Goal: Information Seeking & Learning: Understand process/instructions

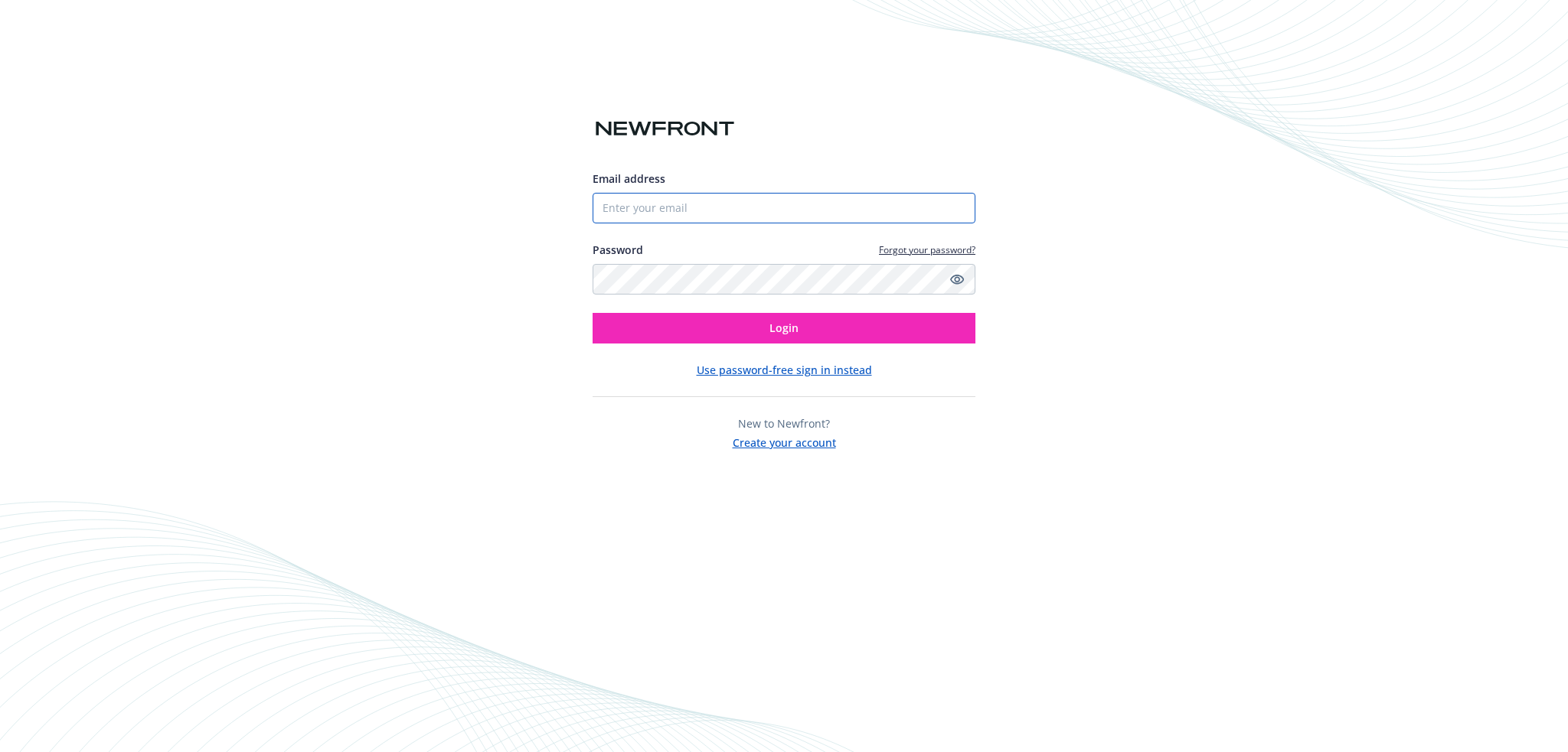
click at [630, 206] on input "Email address" at bounding box center [784, 208] width 383 height 30
type input "andrea.trudeau@newfront.com"
click at [593, 313] on button "Login" at bounding box center [784, 327] width 383 height 30
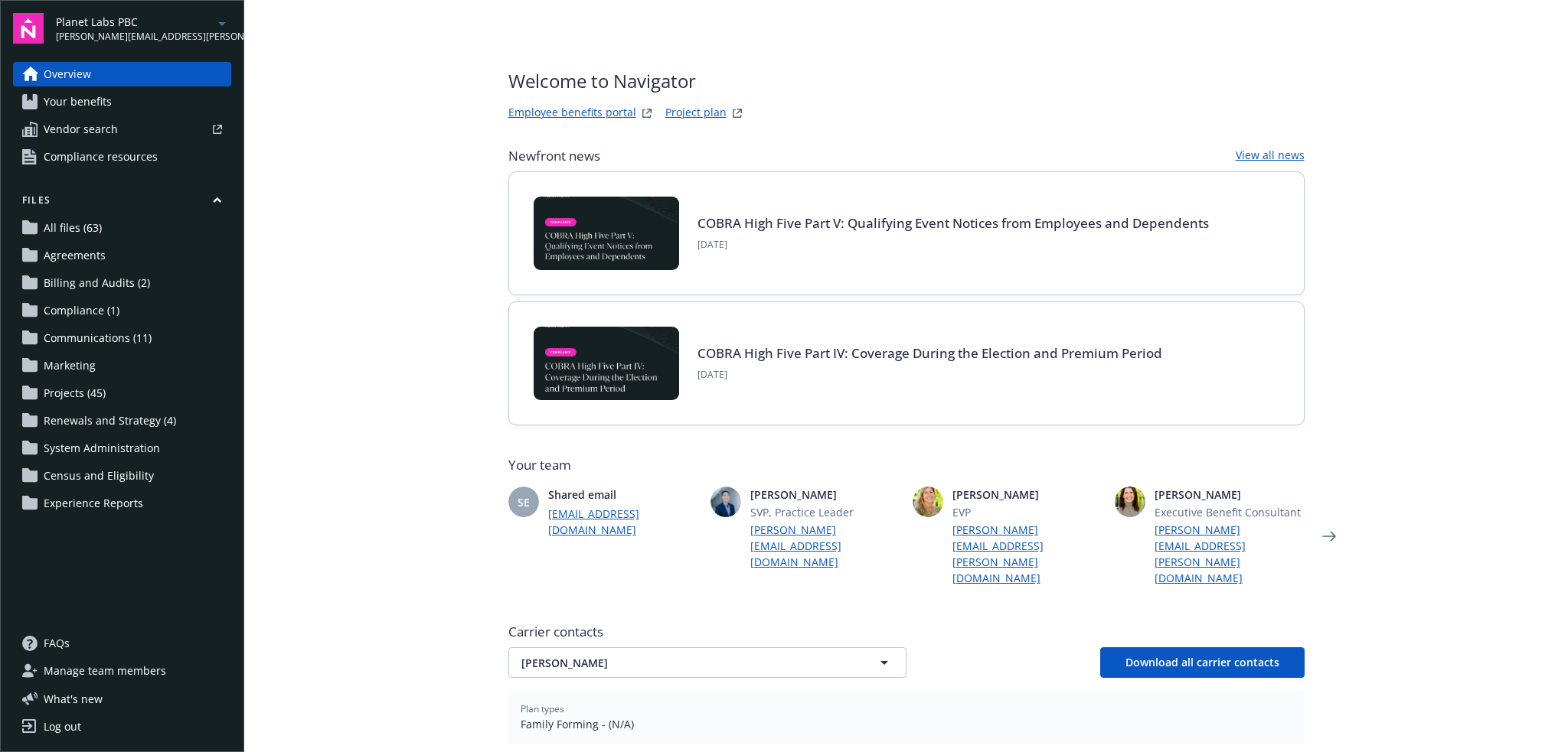
click at [220, 24] on icon "arrowDropDown" at bounding box center [223, 24] width 19 height 19
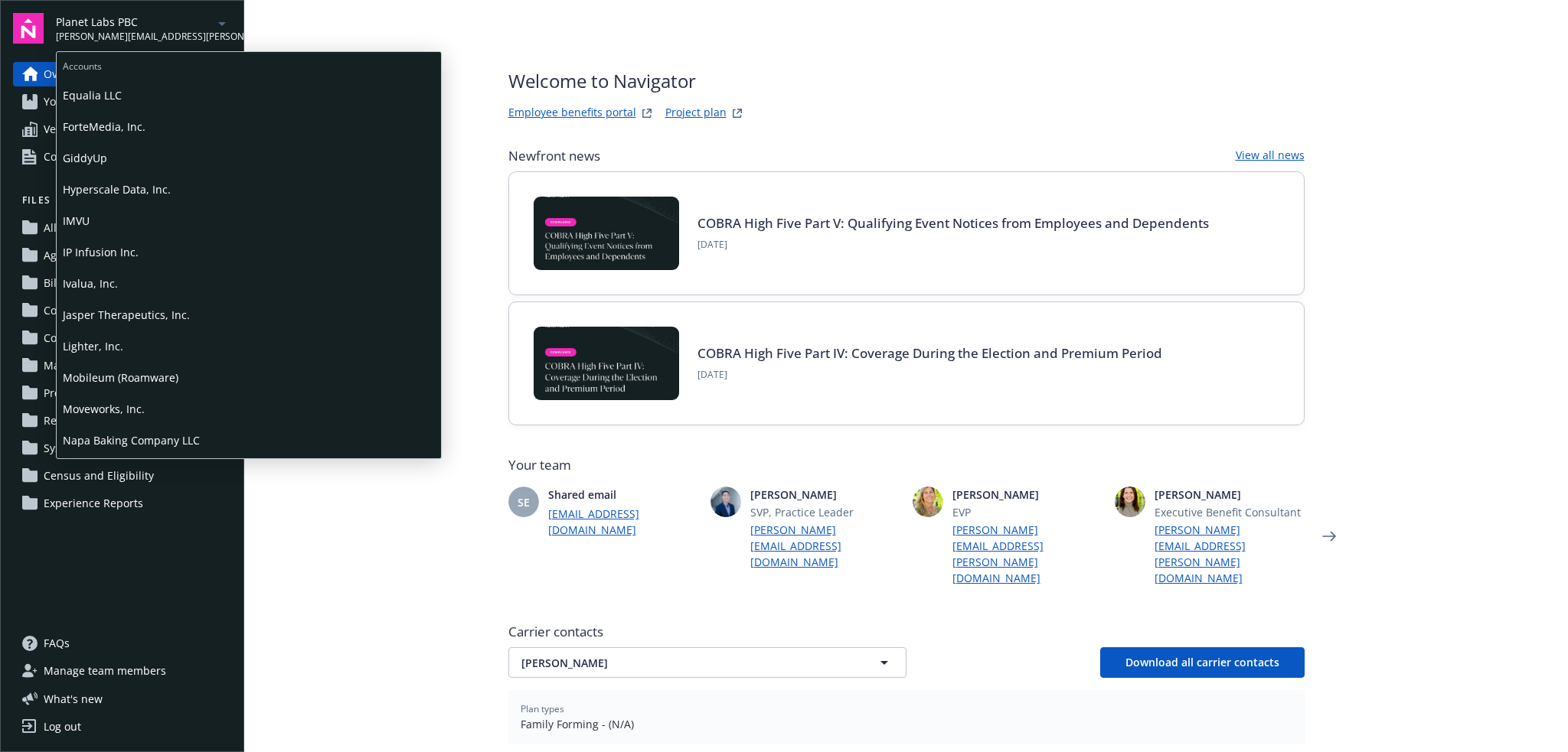
scroll to position [841, 0]
click at [129, 437] on span "Pivotal Aero, LLC" at bounding box center [249, 442] width 372 height 31
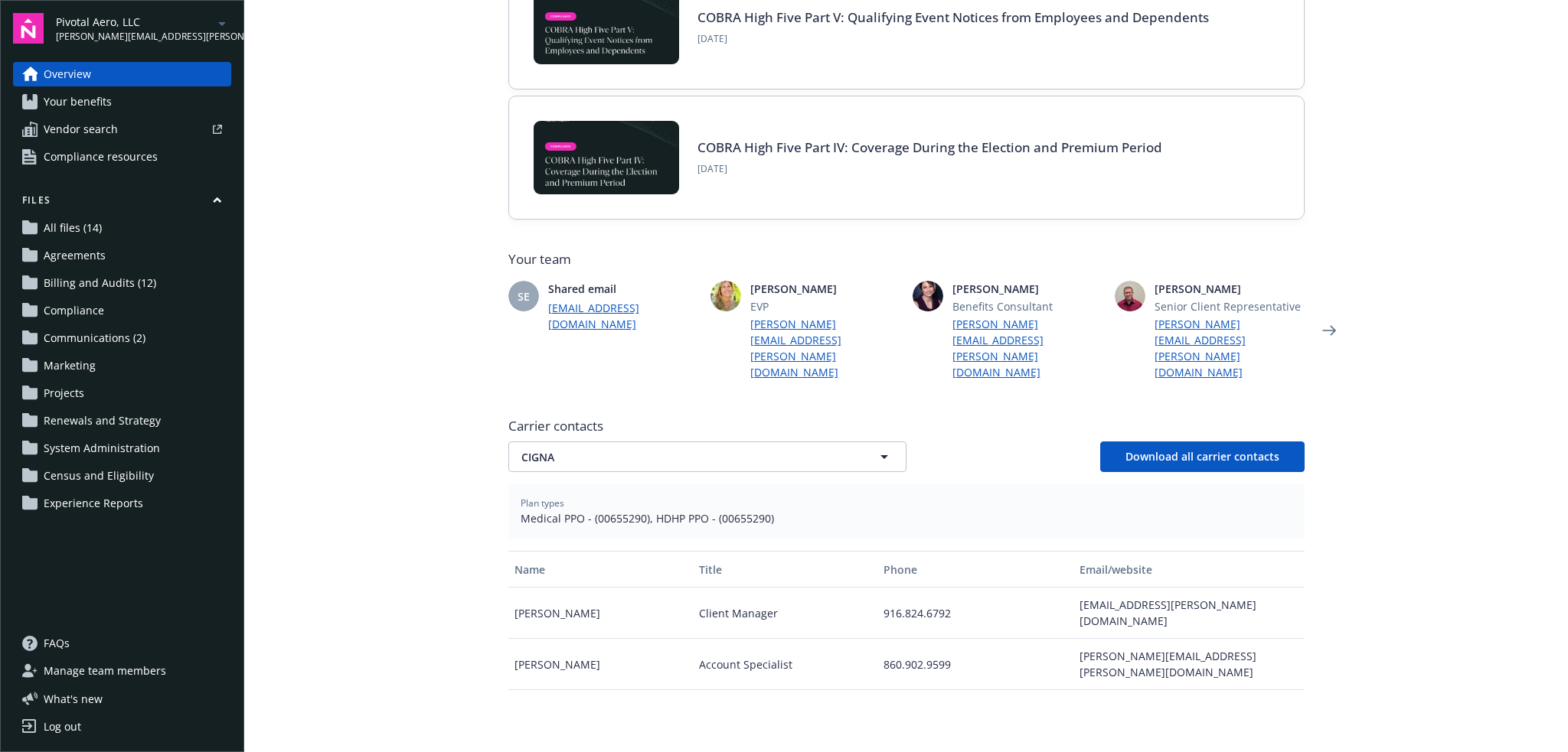
scroll to position [281, 0]
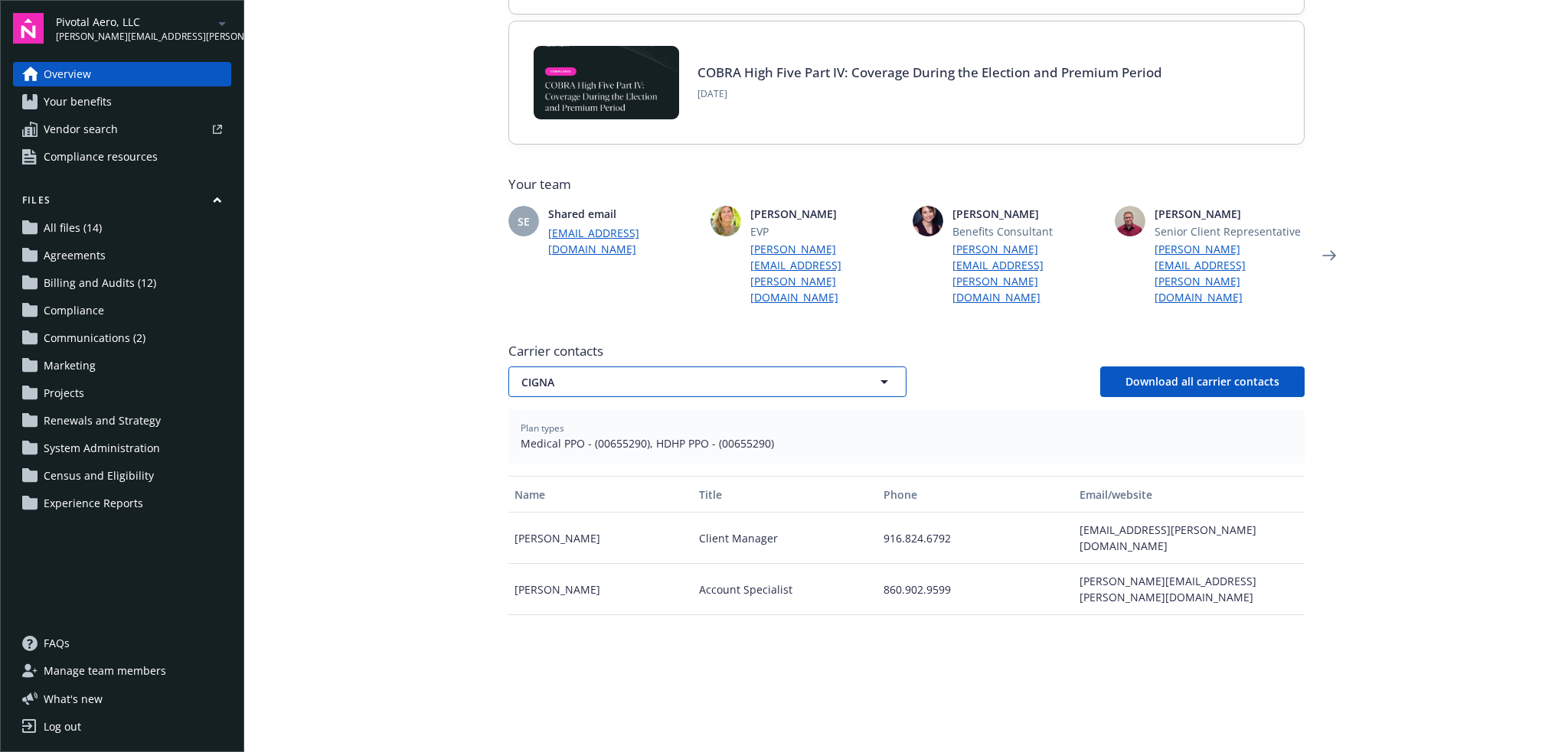
click at [640, 374] on span "CIGNA" at bounding box center [680, 382] width 318 height 16
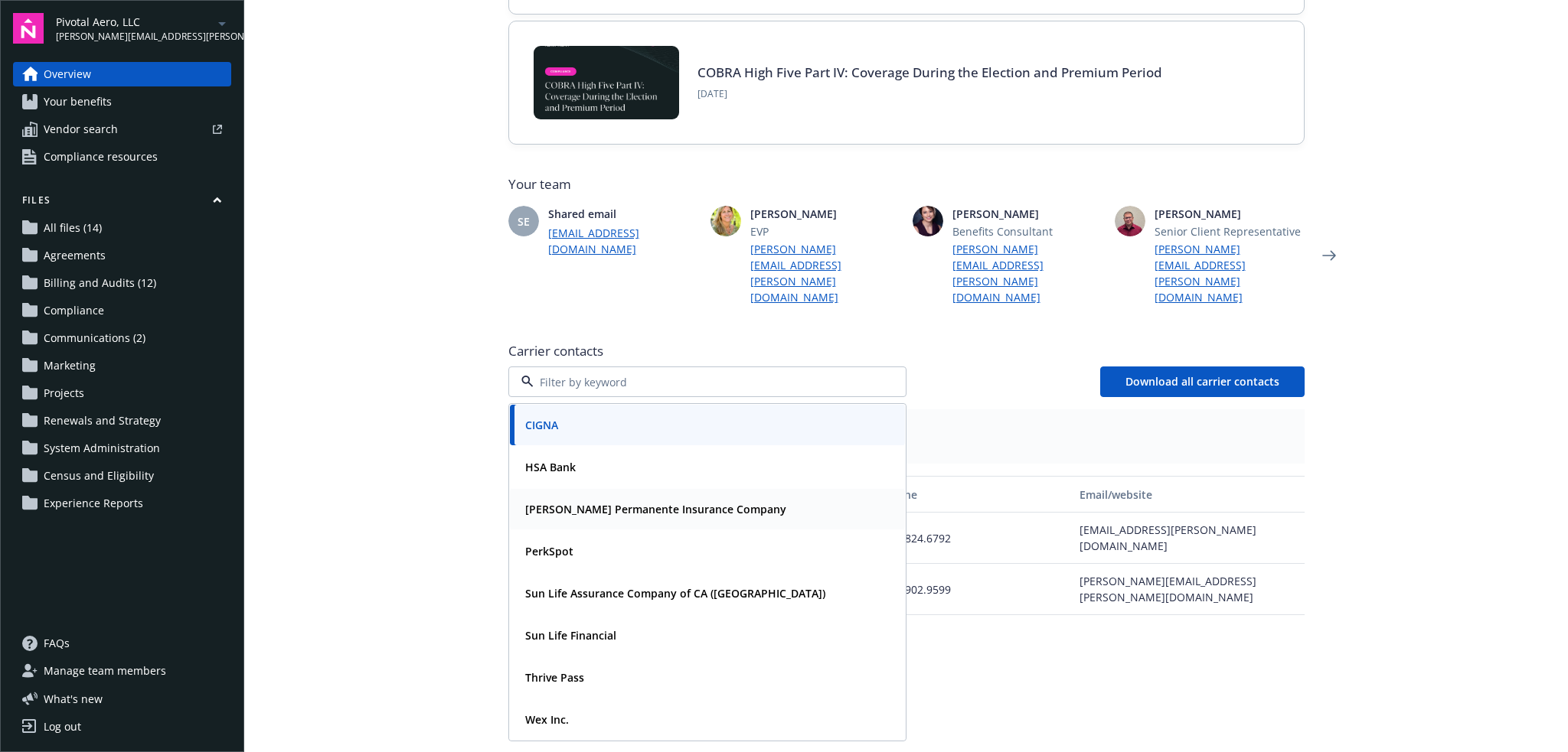
click at [657, 502] on strong "Kaiser Permanente Insurance Company" at bounding box center [656, 509] width 261 height 15
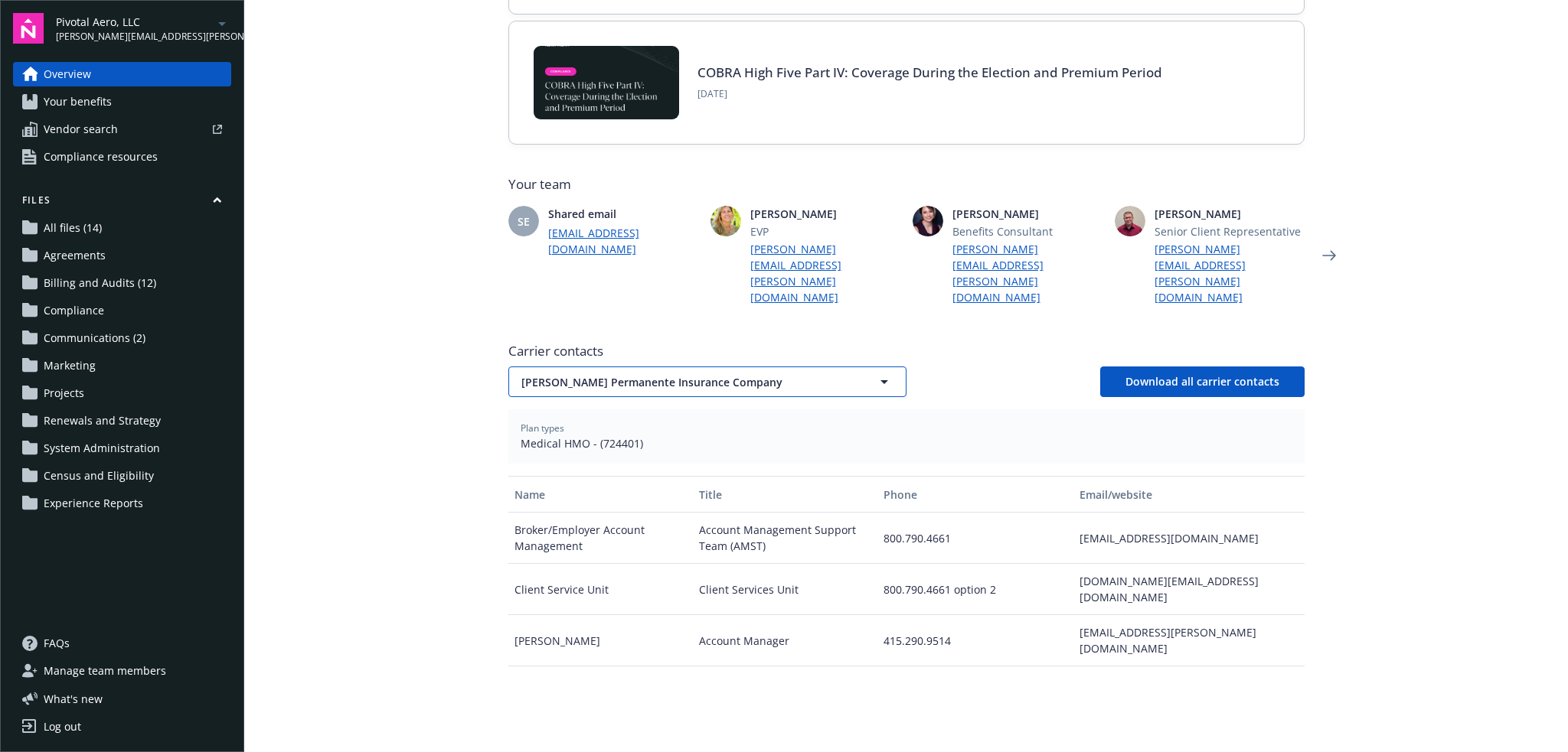
click at [623, 374] on span "Kaiser Permanente Insurance Company" at bounding box center [680, 382] width 318 height 16
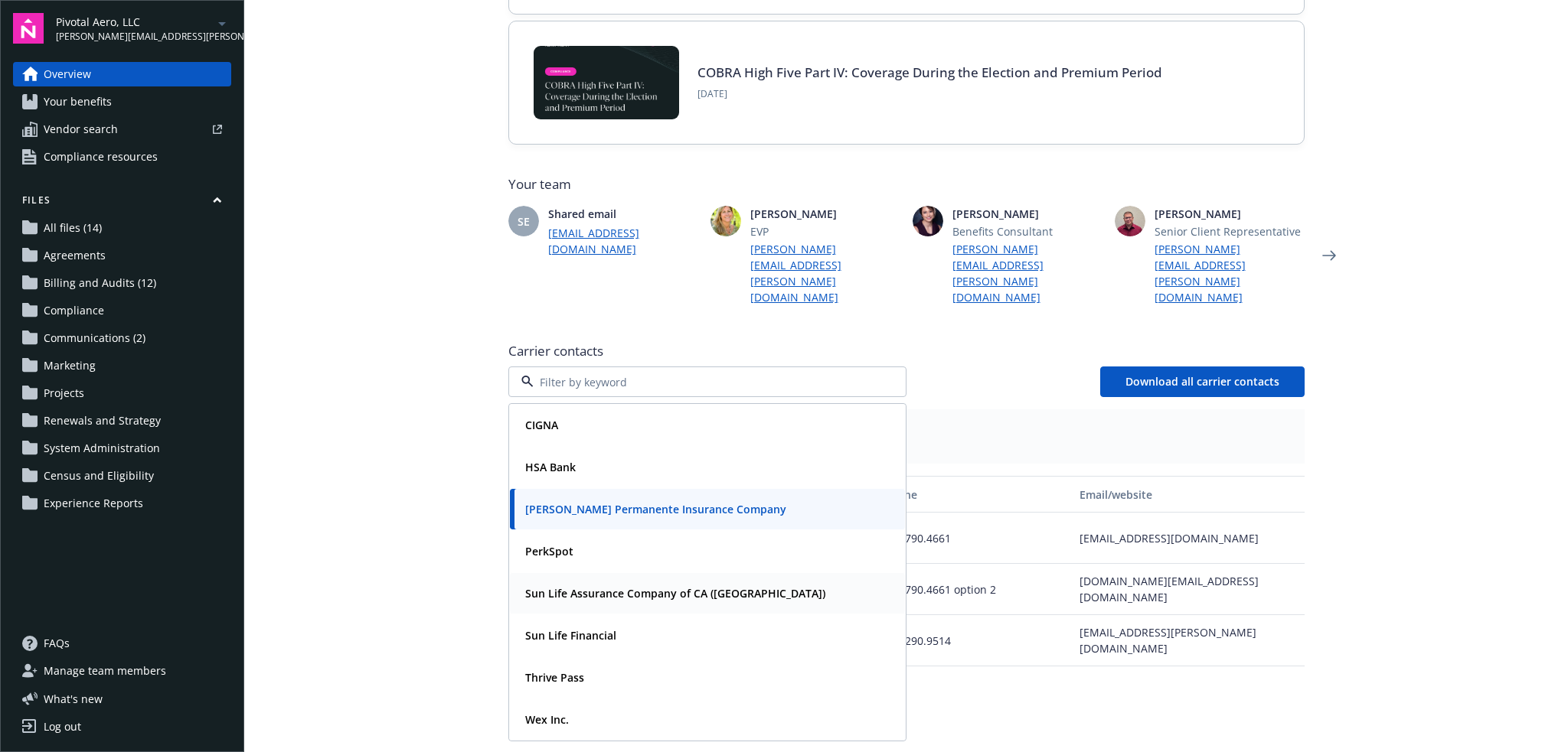
click at [622, 586] on strong "Sun Life Assurance Company of CA (US)" at bounding box center [675, 593] width 300 height 15
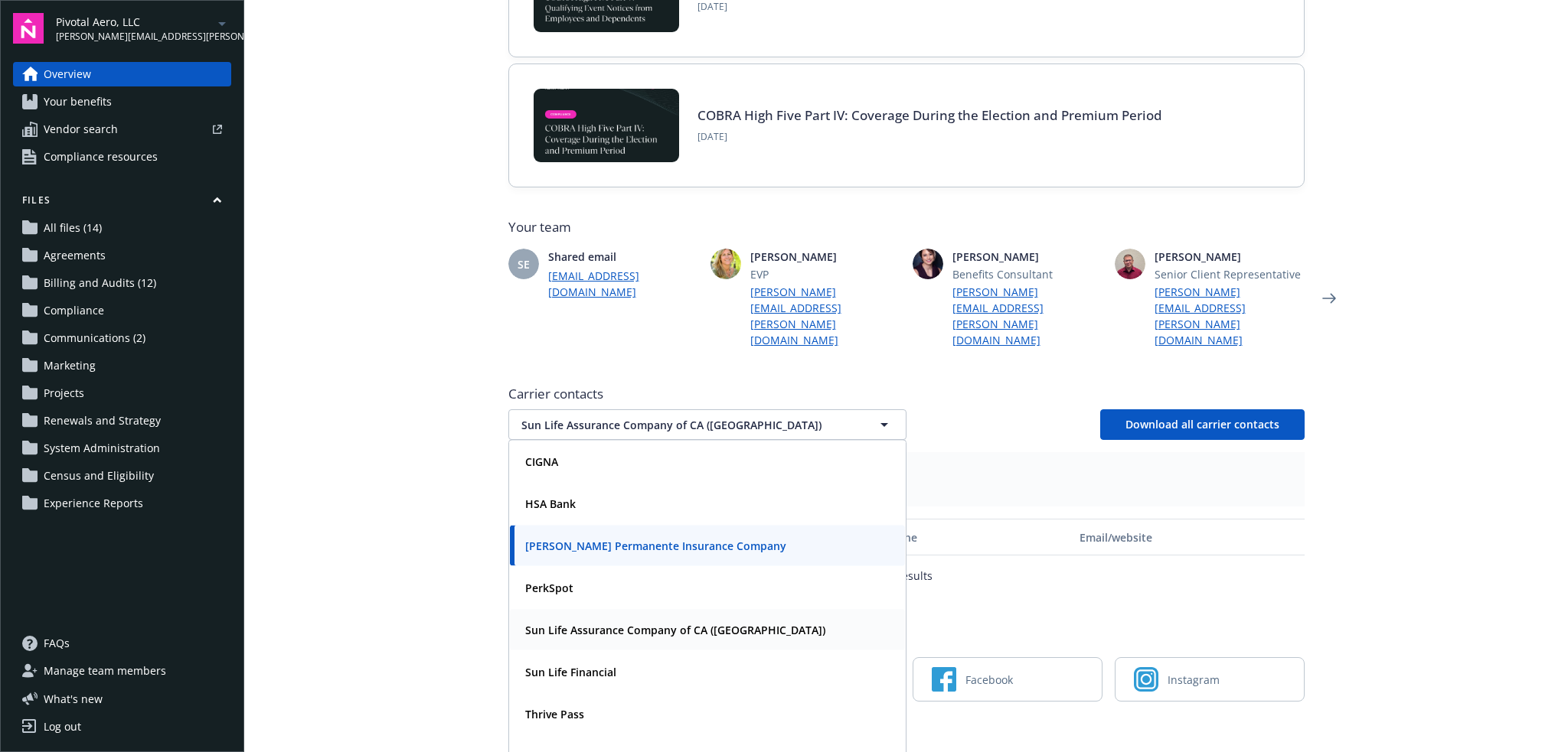
scroll to position [222, 0]
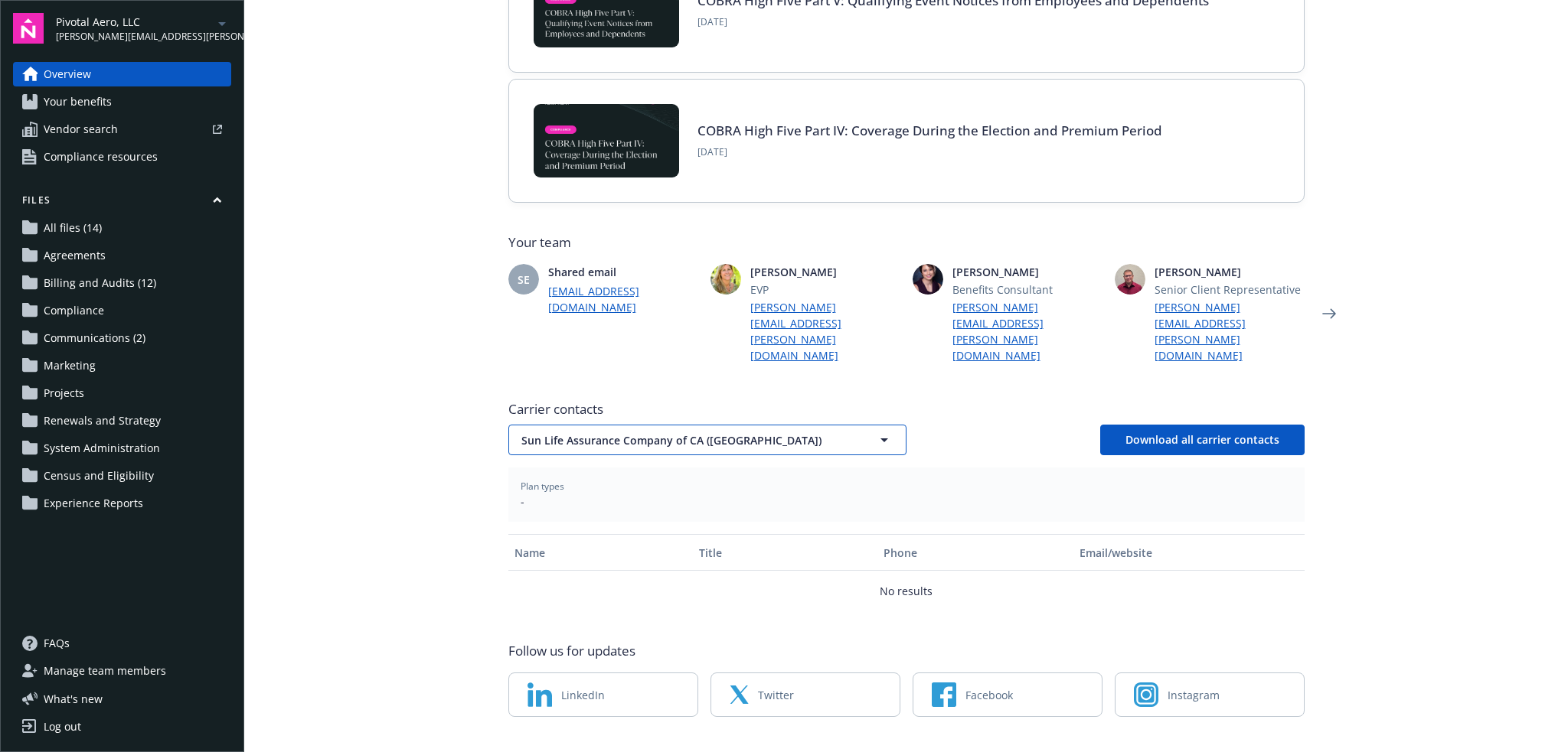
click at [650, 432] on span "Sun Life Assurance Company of CA (US)" at bounding box center [680, 440] width 318 height 16
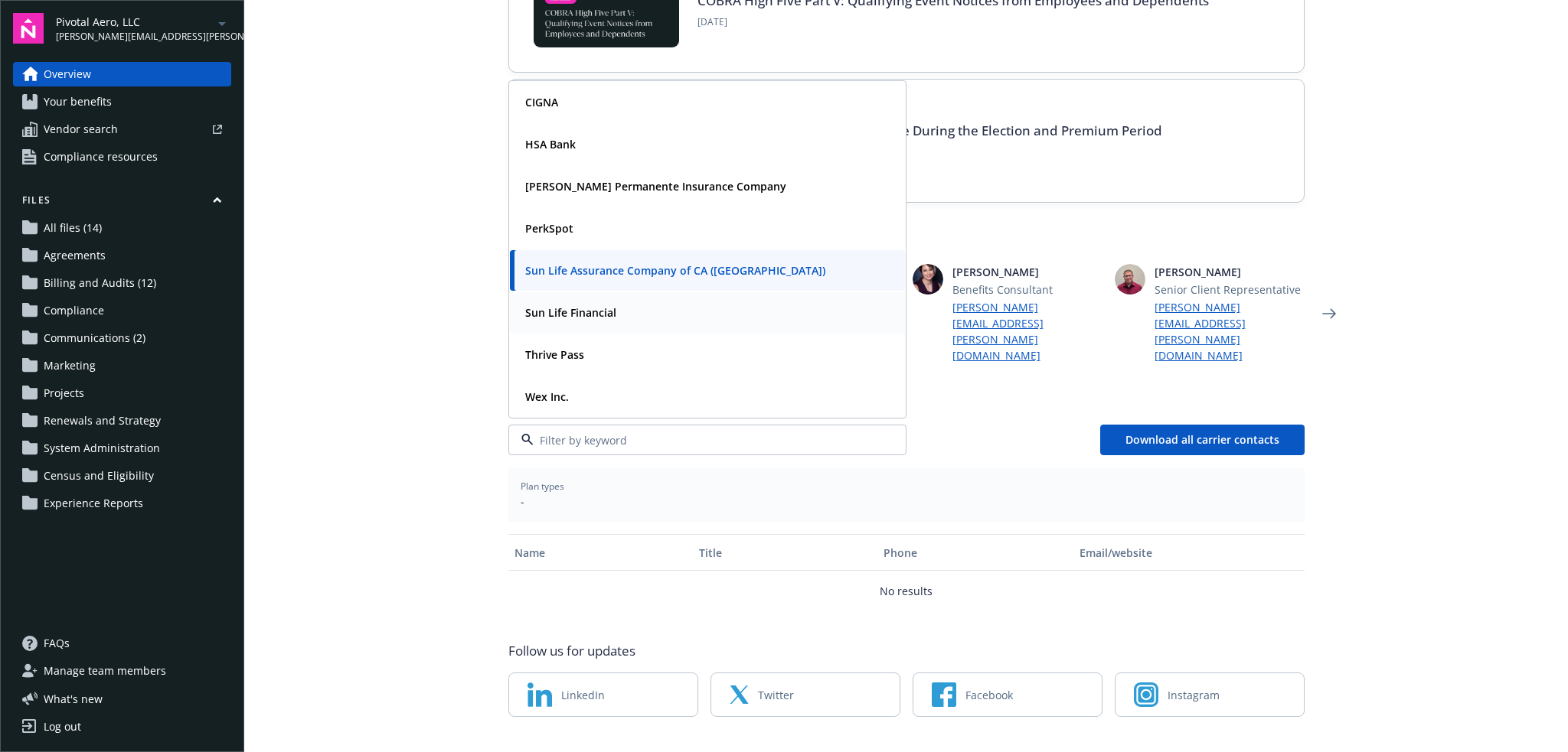
click at [633, 302] on div "Sun Life Financial" at bounding box center [707, 313] width 377 height 23
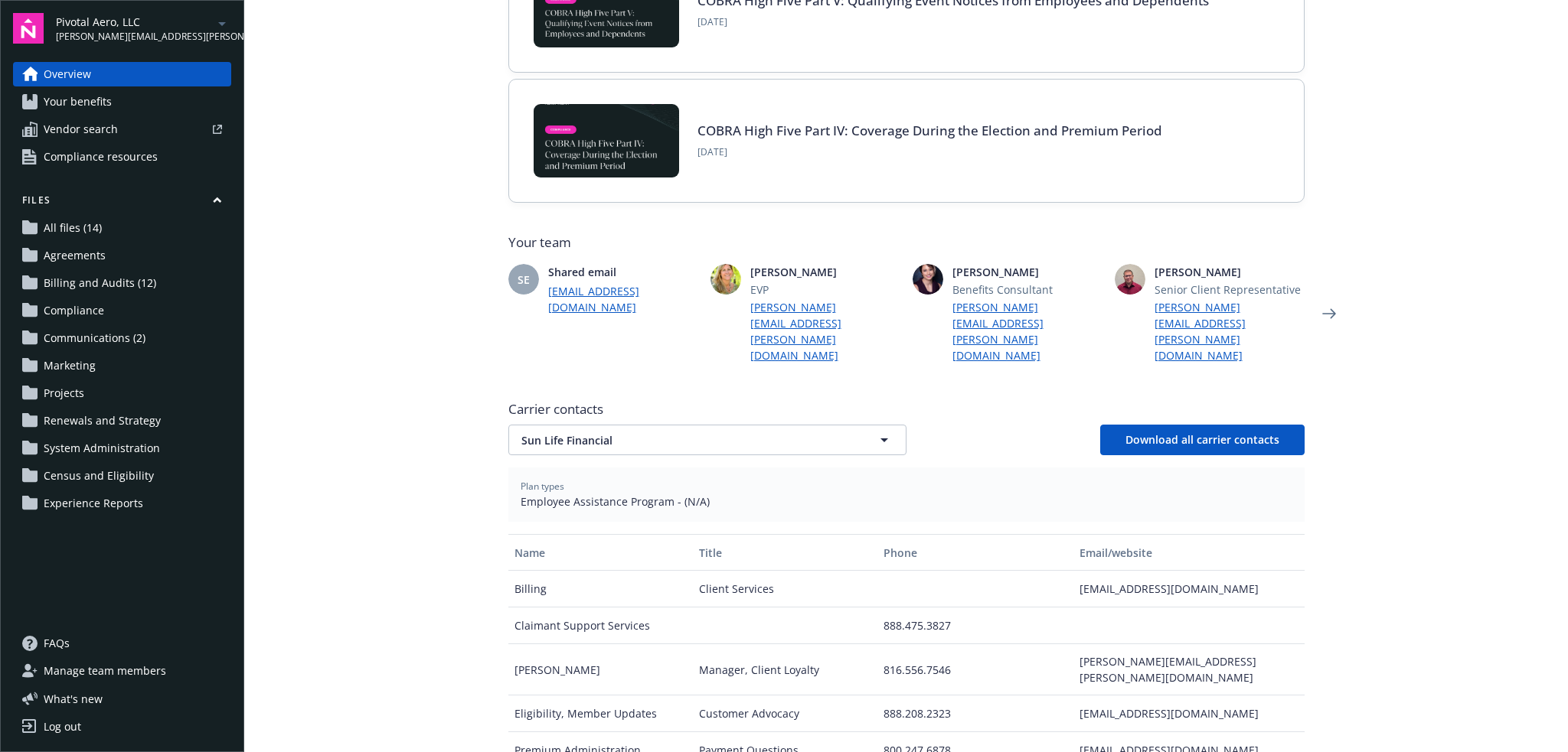
scroll to position [503, 0]
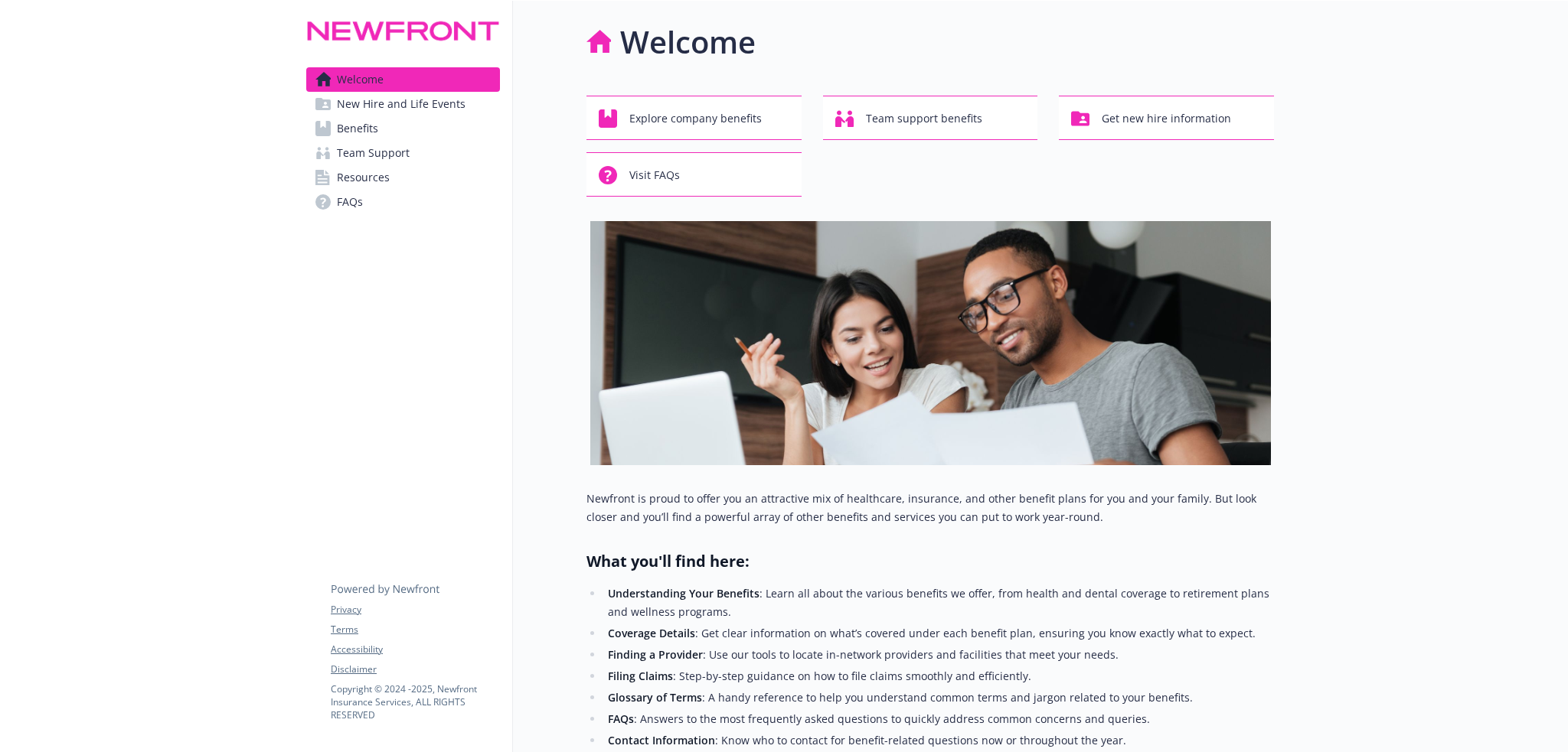
click at [439, 99] on span "New Hire and Life Events" at bounding box center [401, 103] width 128 height 24
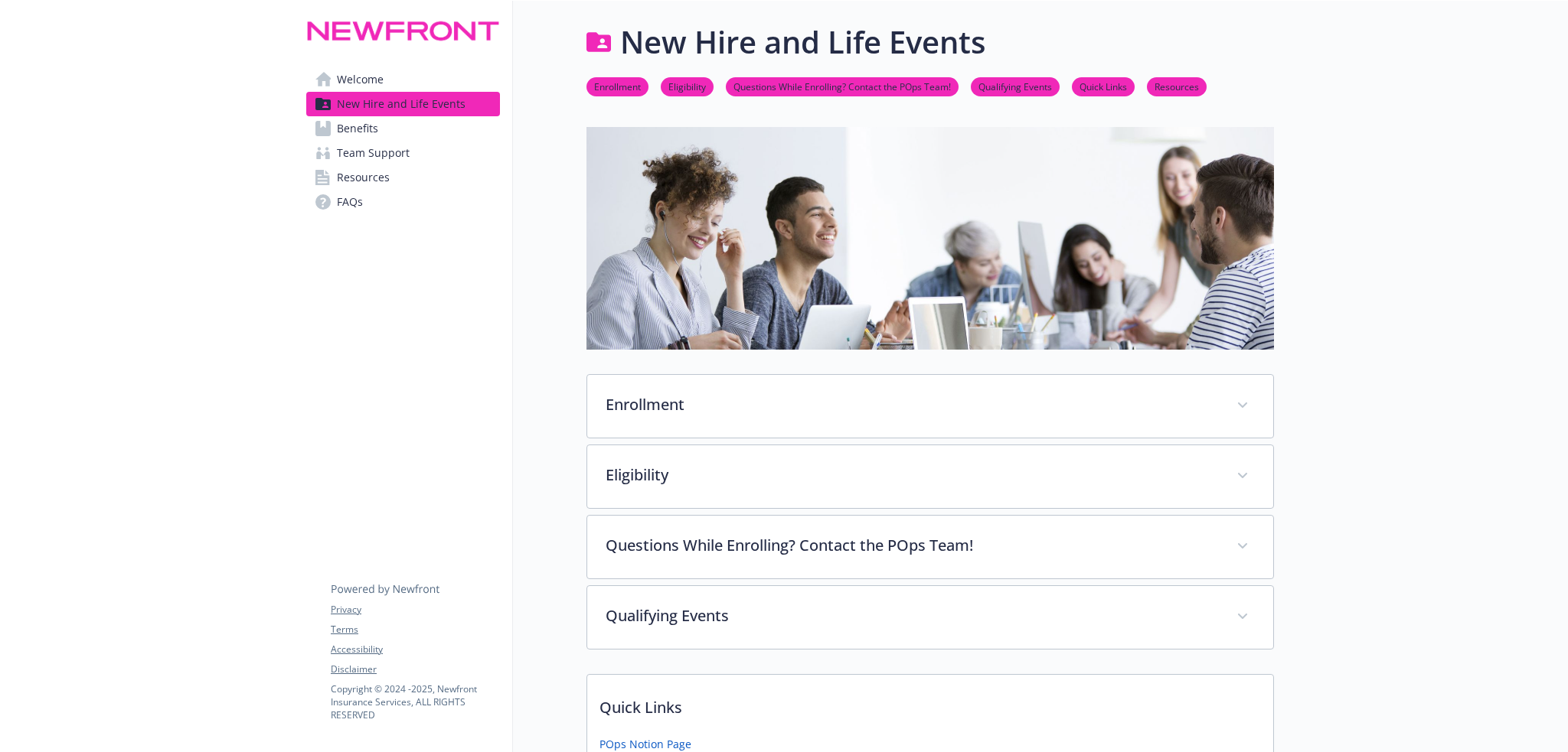
click at [427, 125] on link "Benefits" at bounding box center [403, 128] width 194 height 24
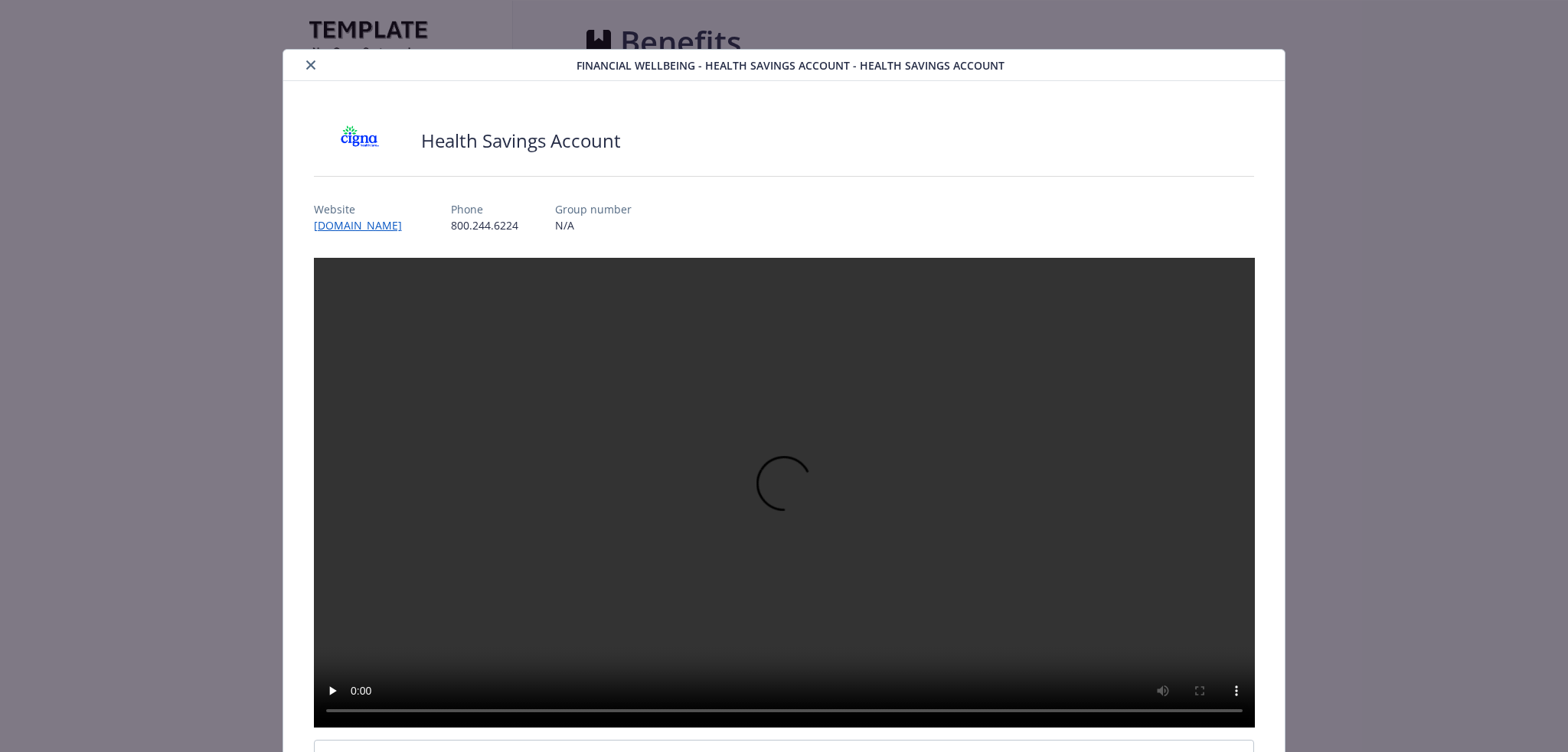
scroll to position [46, 0]
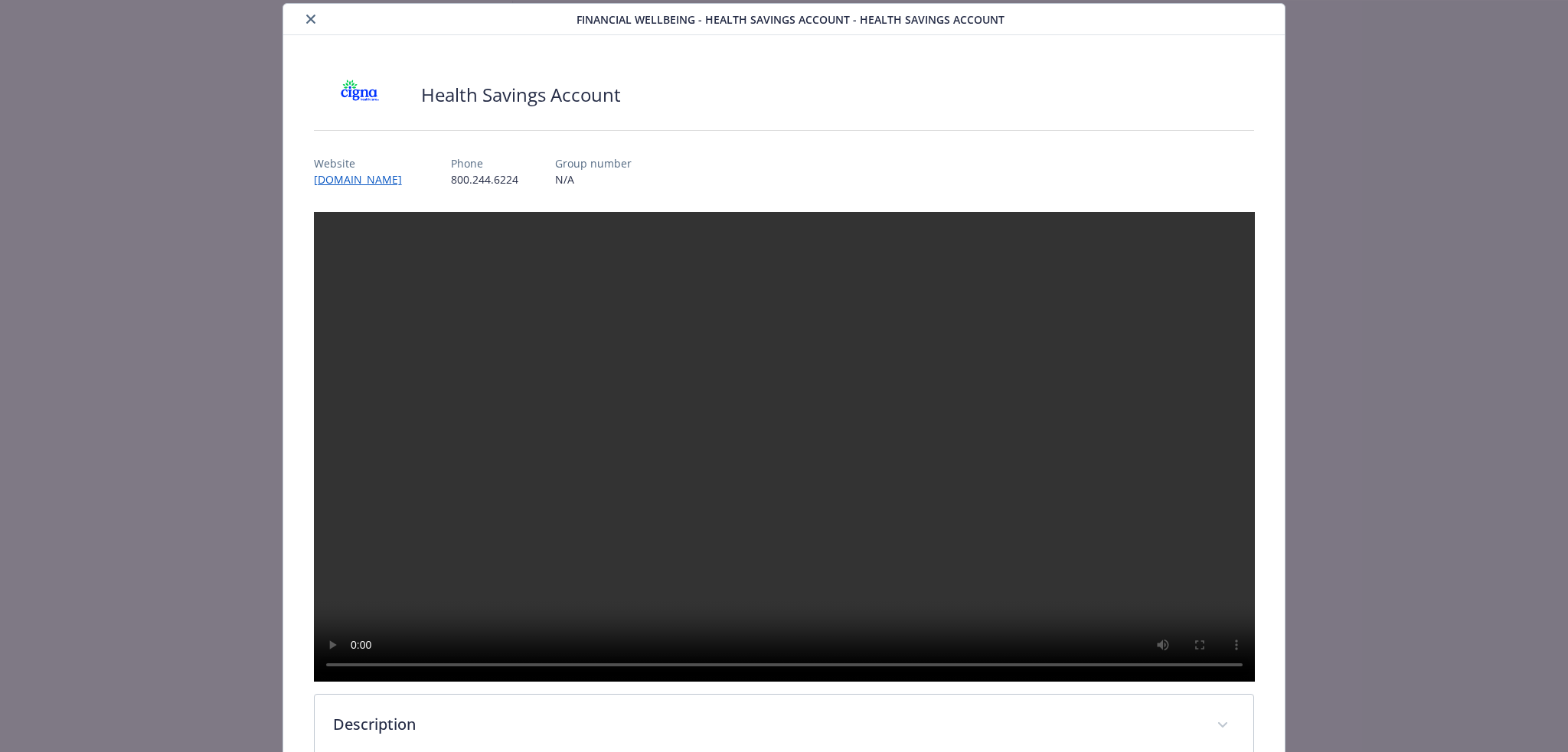
click at [307, 20] on icon "close" at bounding box center [311, 19] width 9 height 9
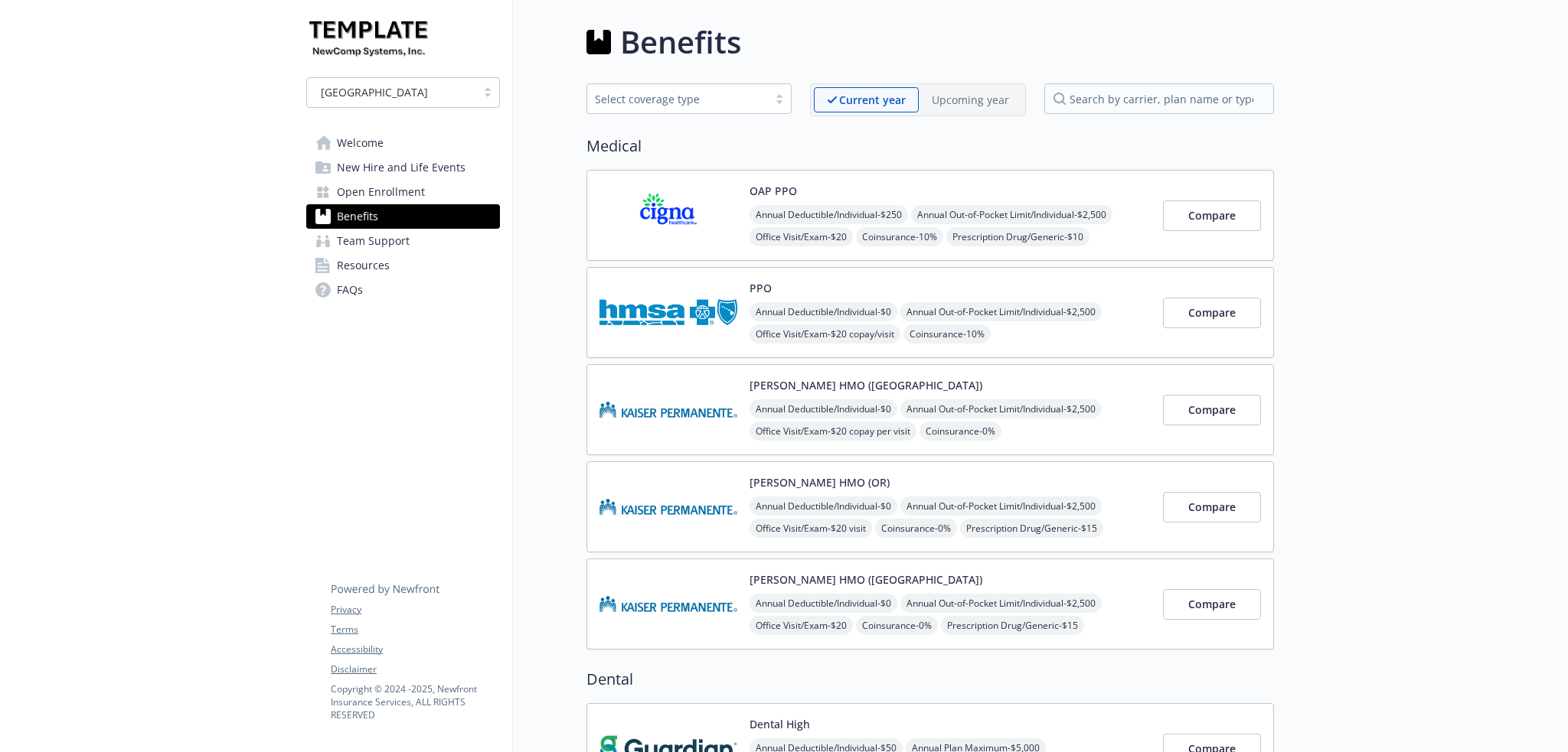
click at [333, 324] on div "USA Welcome New Hire and Life Events Open Enrollment Benefits Team Support Reso…" at bounding box center [403, 166] width 218 height 332
click at [395, 150] on link "Welcome" at bounding box center [403, 142] width 194 height 24
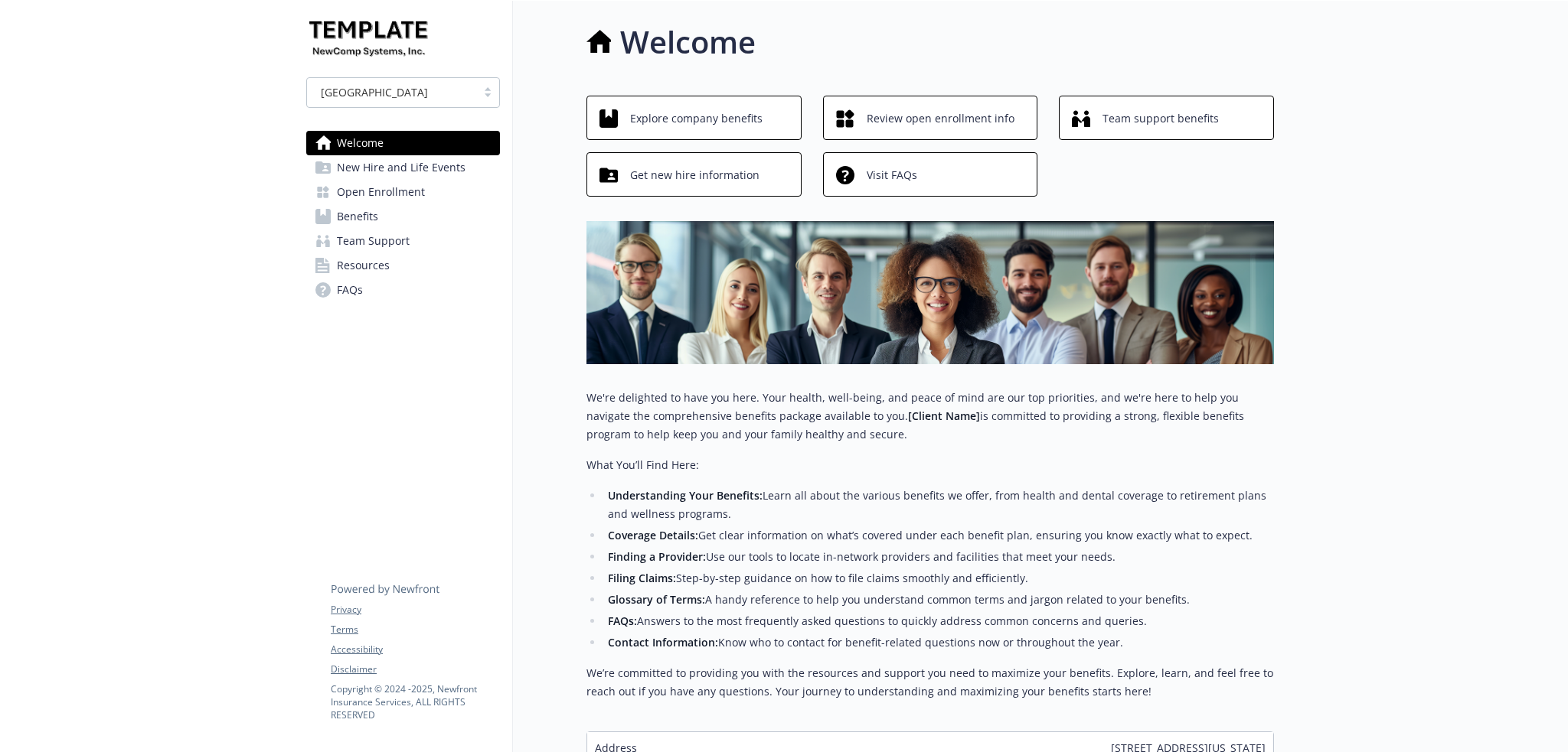
click at [404, 169] on span "New Hire and Life Events" at bounding box center [401, 167] width 128 height 24
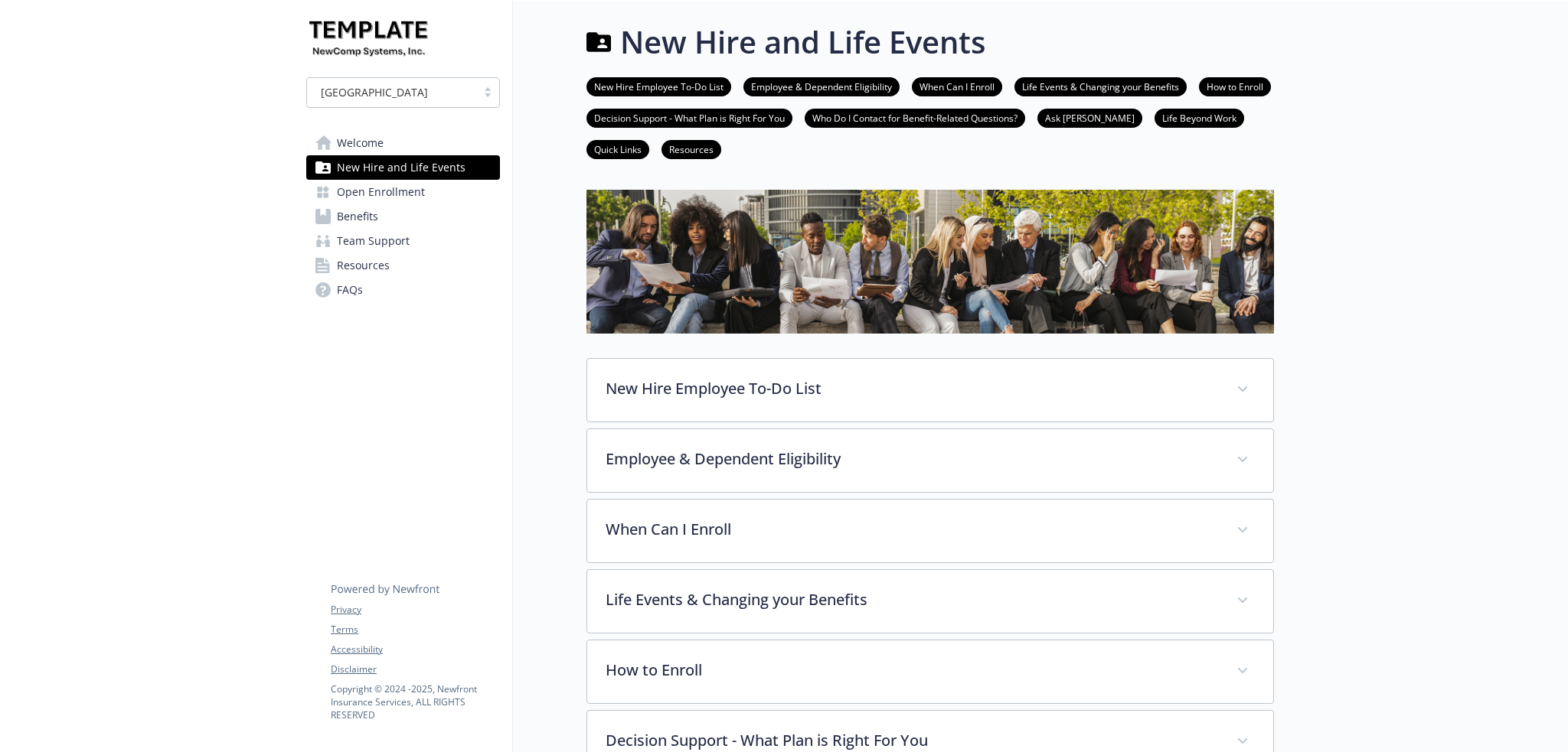
drag, startPoint x: 391, startPoint y: 142, endPoint x: 371, endPoint y: 149, distance: 21.2
click at [391, 142] on link "Welcome" at bounding box center [403, 142] width 194 height 24
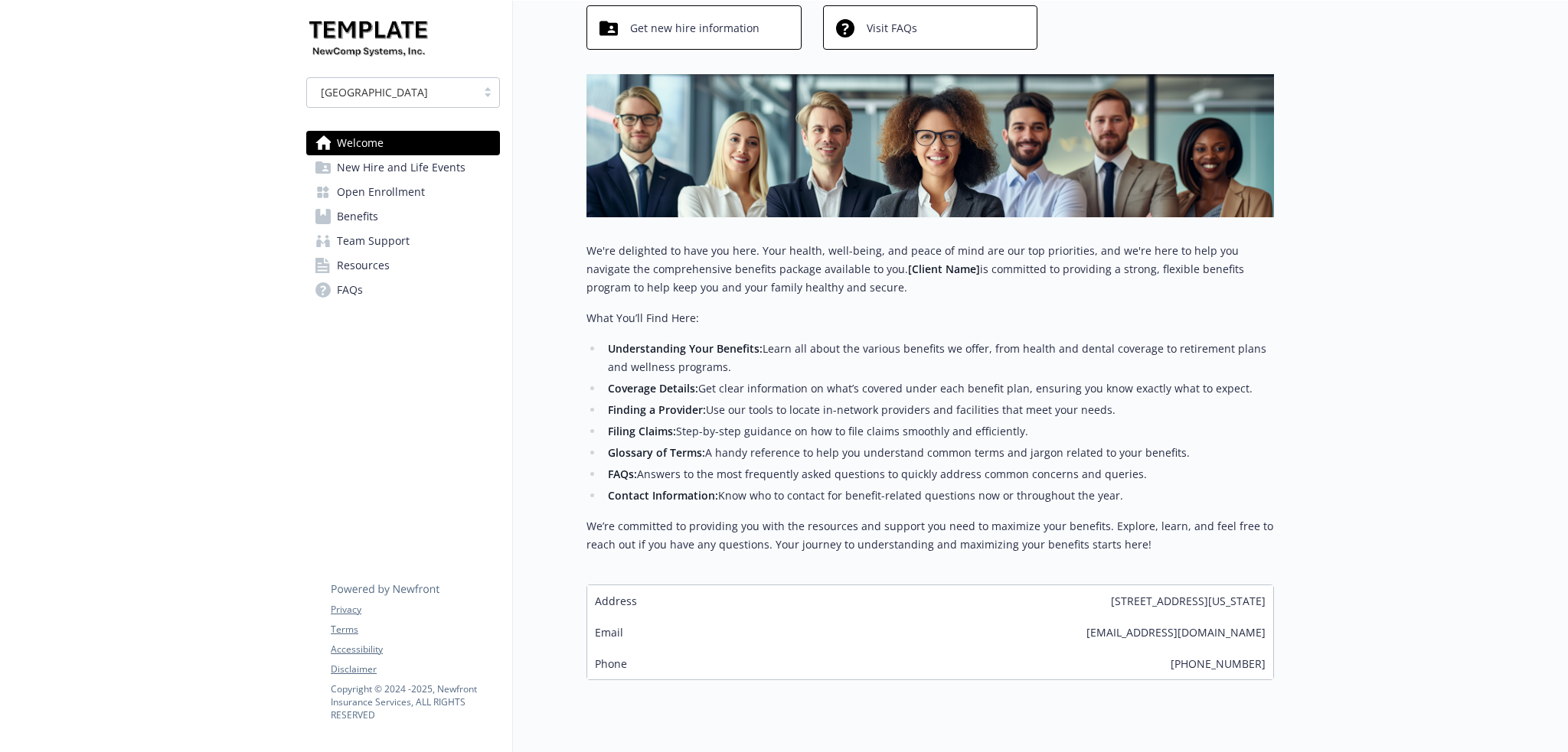
scroll to position [197, 0]
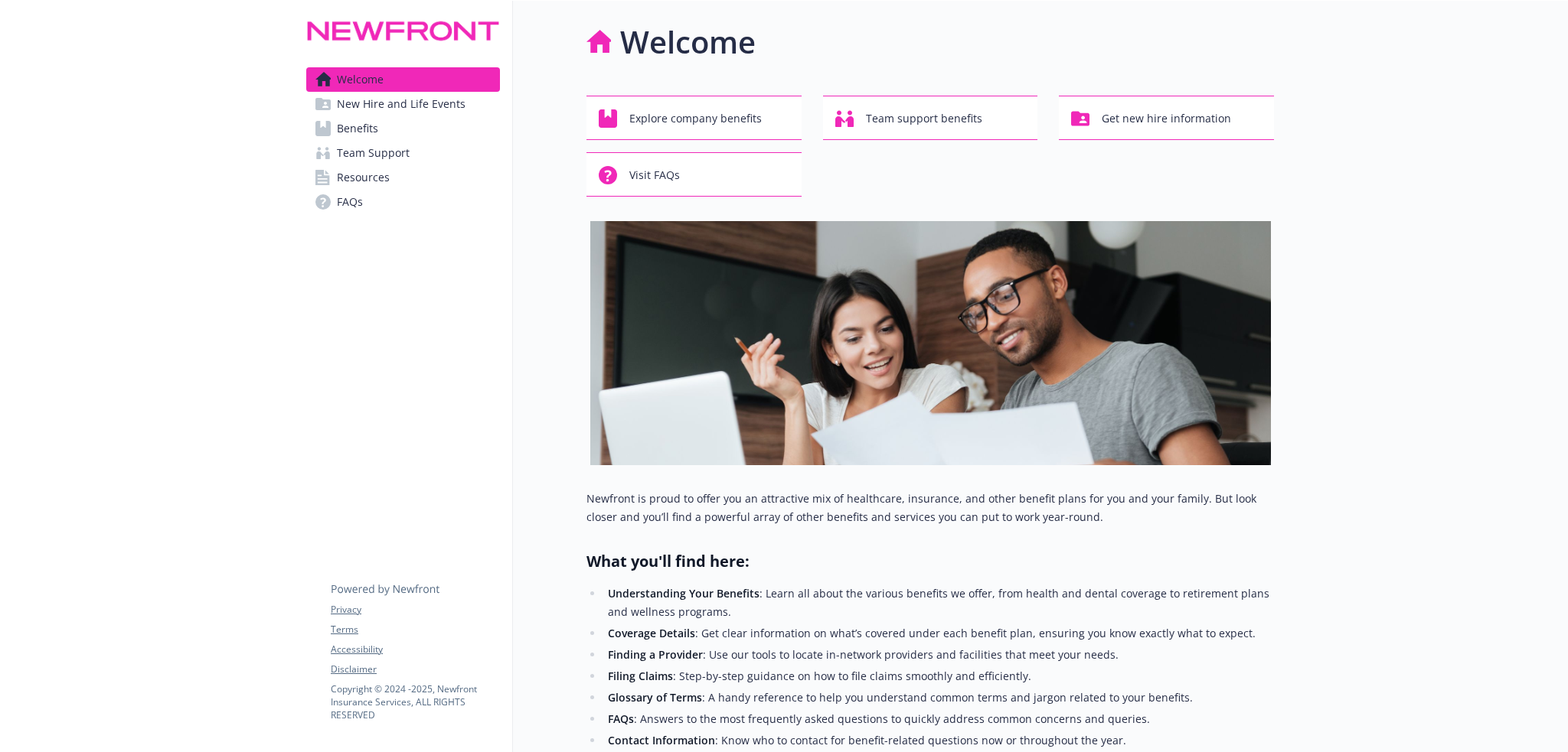
click at [435, 150] on link "Team Support" at bounding box center [403, 152] width 194 height 24
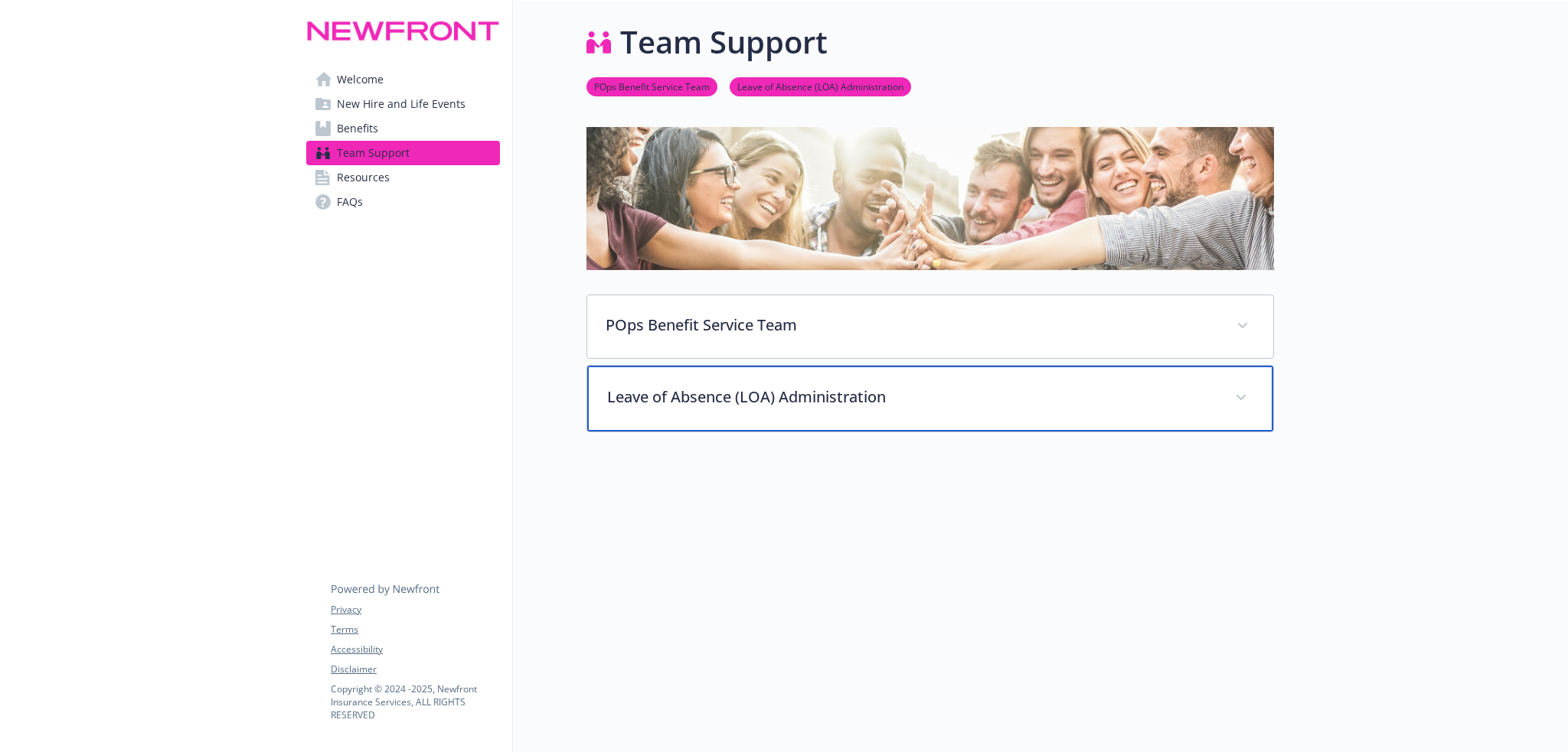
click at [778, 409] on div "Leave of Absence (LOA) Administration" at bounding box center [931, 398] width 686 height 66
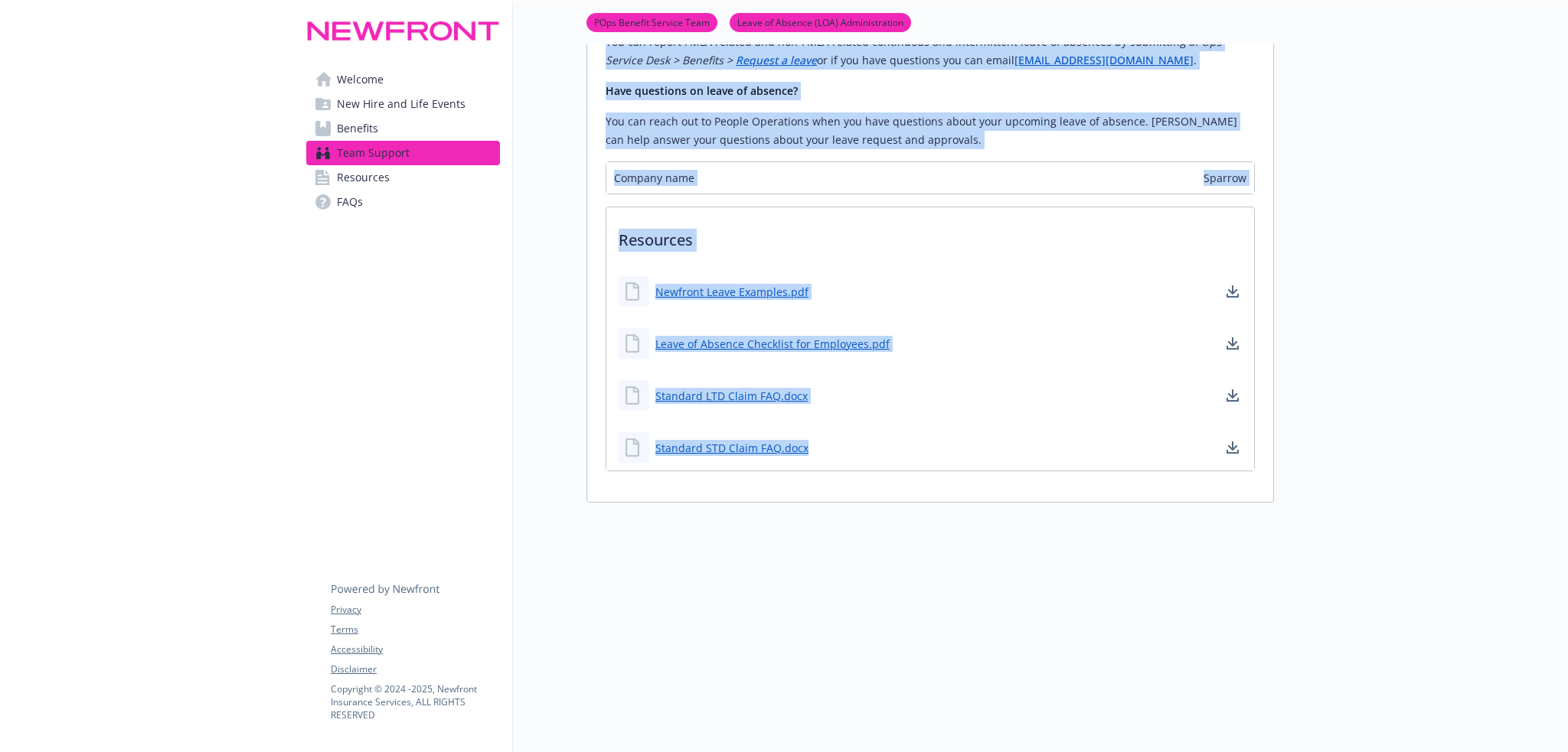
scroll to position [1307, 0]
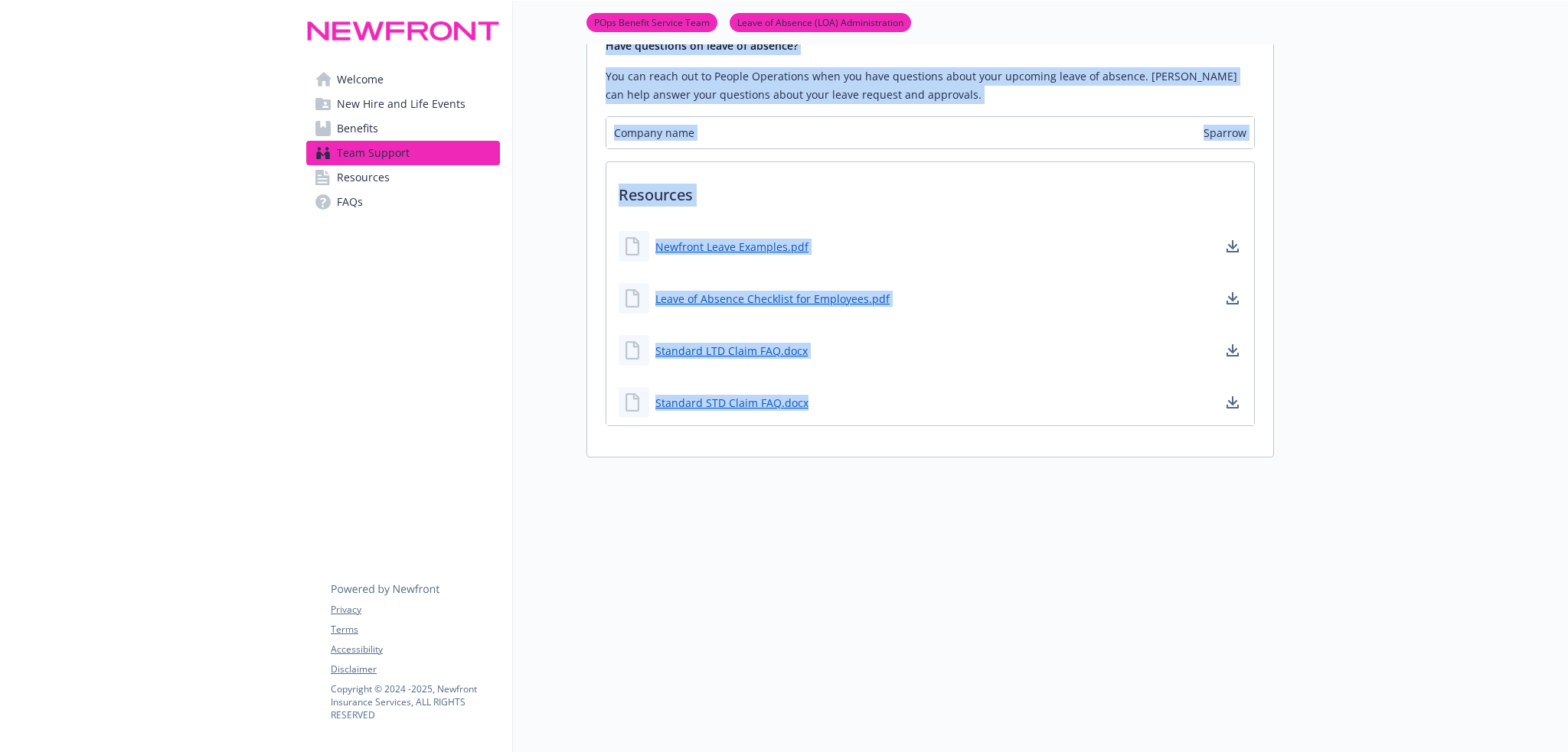
drag, startPoint x: 606, startPoint y: 172, endPoint x: 889, endPoint y: 436, distance: 387.0
copy div "Lore ipsumdol si 72/34/1301 Amet consecte ad elitsedd eiusm te incidid, utlab e…"
click at [350, 68] on span "Welcome" at bounding box center [360, 79] width 47 height 24
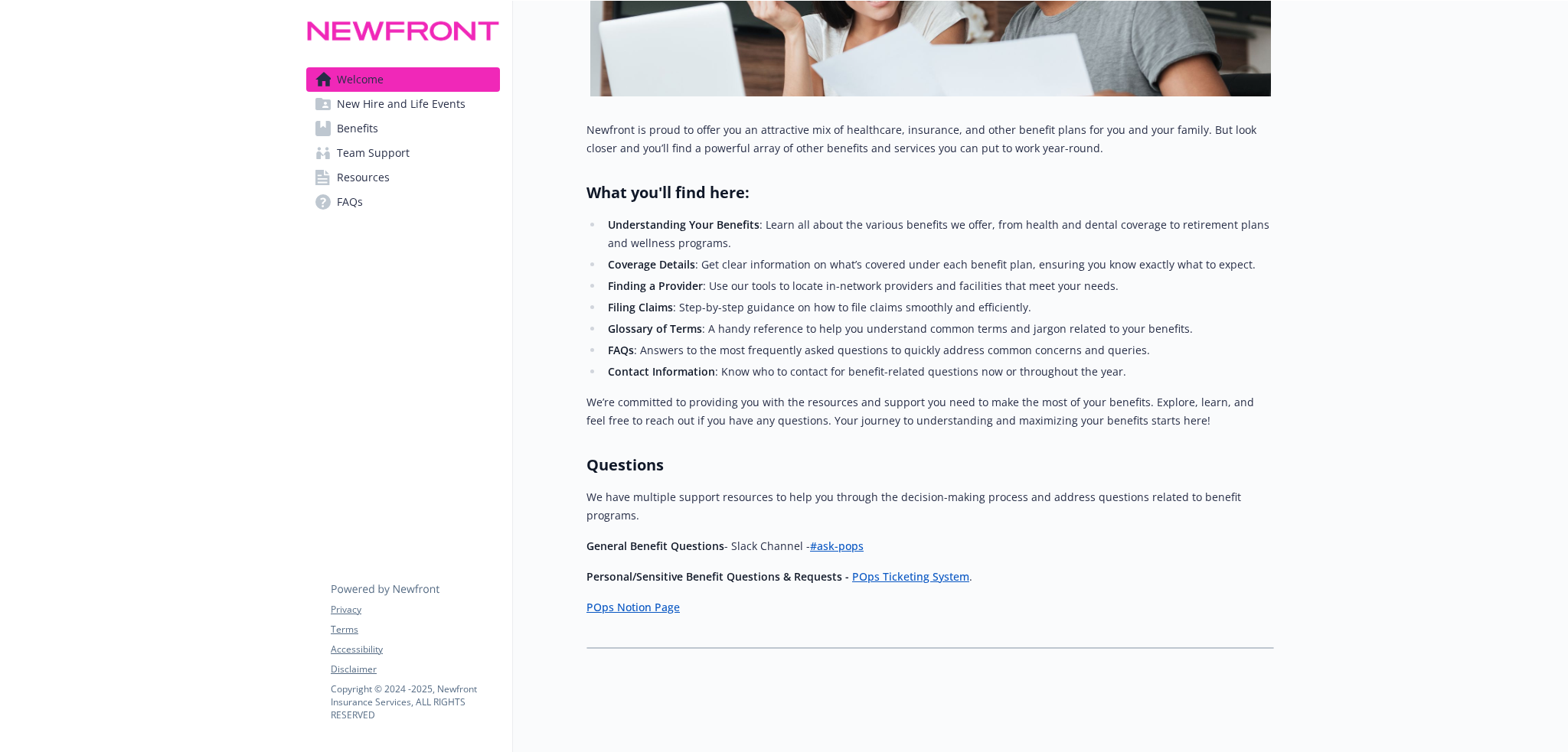
click at [371, 102] on span "New Hire and Life Events" at bounding box center [401, 103] width 128 height 24
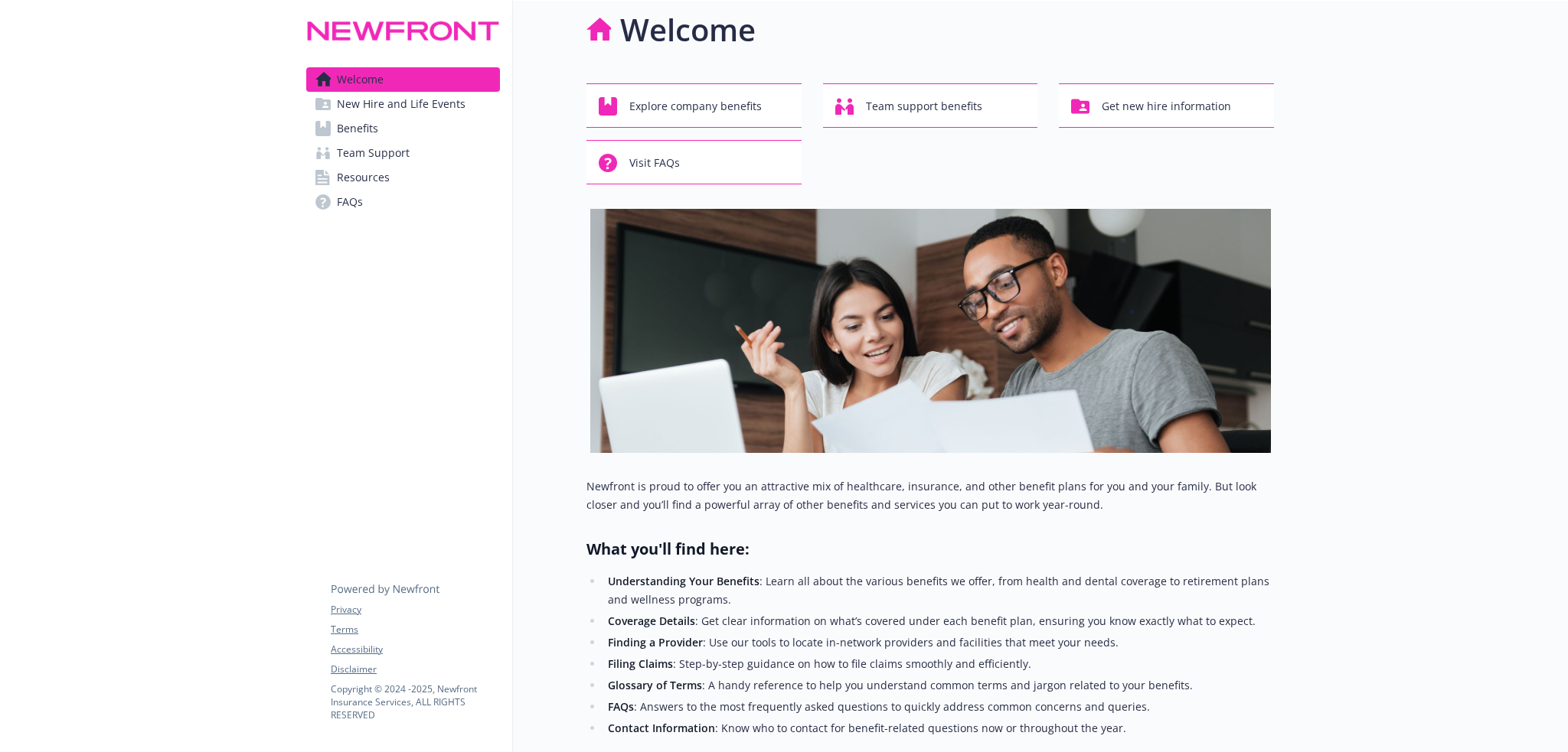
scroll to position [369, 0]
